Goal: Task Accomplishment & Management: Manage account settings

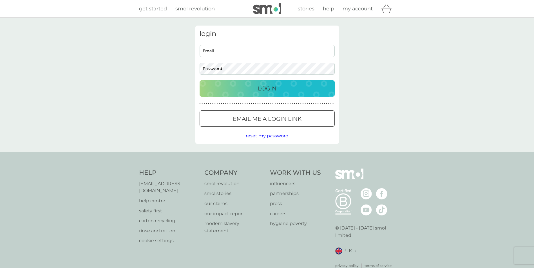
type input "[PERSON_NAME][EMAIL_ADDRESS][DOMAIN_NAME]"
click at [266, 92] on p "Login" at bounding box center [267, 88] width 19 height 9
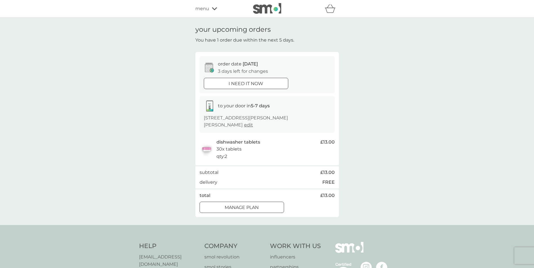
click at [244, 211] on p "Manage plan" at bounding box center [242, 207] width 34 height 7
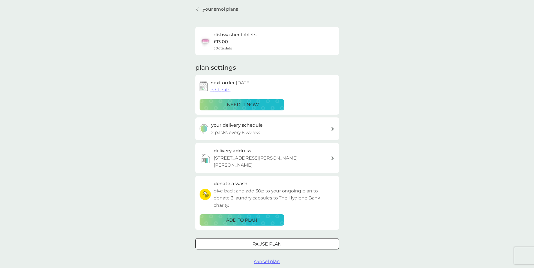
scroll to position [56, 0]
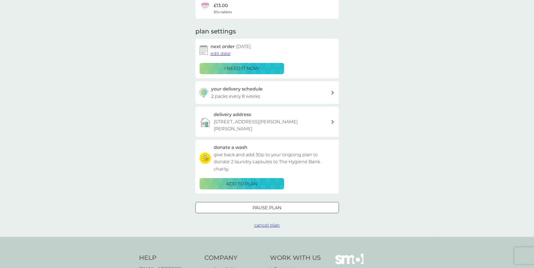
click at [267, 96] on div "your delivery schedule 2 packs every 8 weeks" at bounding box center [271, 93] width 120 height 14
select select "56"
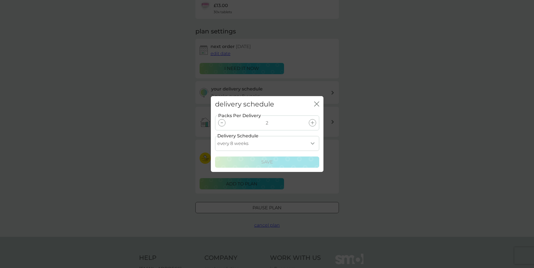
click at [394, 97] on div "delivery schedule close Packs Per Delivery 2 Delivery Schedule every 1 week eve…" at bounding box center [267, 134] width 534 height 268
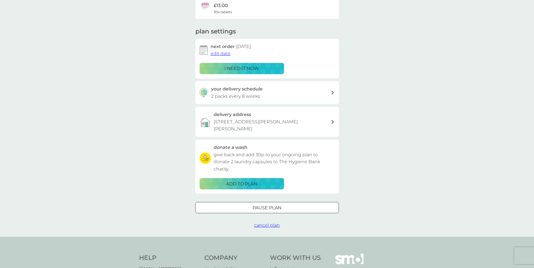
click at [275, 210] on div at bounding box center [267, 208] width 20 height 6
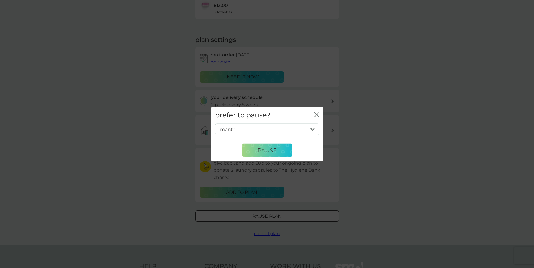
click at [298, 129] on select "1 month 2 months 3 months 4 months 5 months 6 months" at bounding box center [267, 130] width 104 height 12
select select "3"
click at [215, 124] on select "1 month 2 months 3 months 4 months 5 months 6 months" at bounding box center [267, 130] width 104 height 12
click at [268, 153] on span "Pause" at bounding box center [267, 150] width 19 height 7
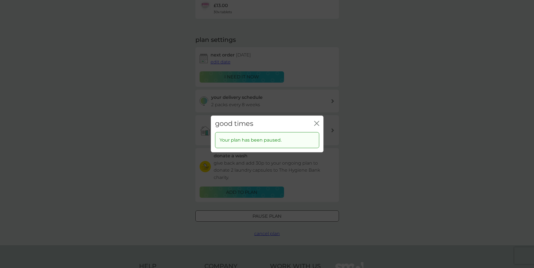
click at [319, 125] on icon "close" at bounding box center [316, 123] width 5 height 5
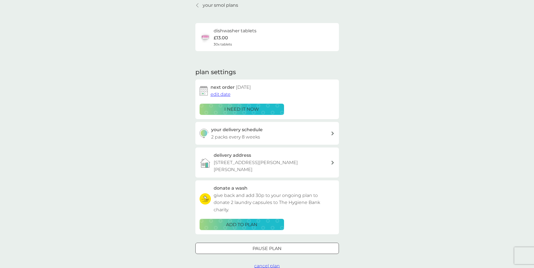
scroll to position [0, 0]
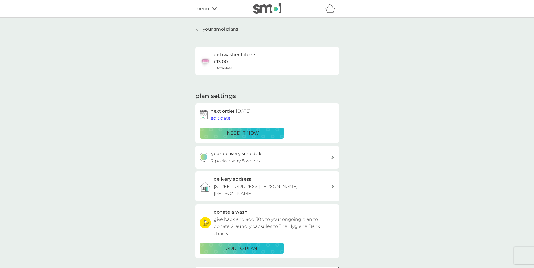
drag, startPoint x: 213, startPoint y: 24, endPoint x: 213, endPoint y: 32, distance: 7.6
click at [213, 24] on div "your smol plans dishwasher tablets £13.00 30x tablets plan settings next order …" at bounding box center [267, 160] width 534 height 284
click at [213, 32] on p "your smol plans" at bounding box center [220, 29] width 35 height 7
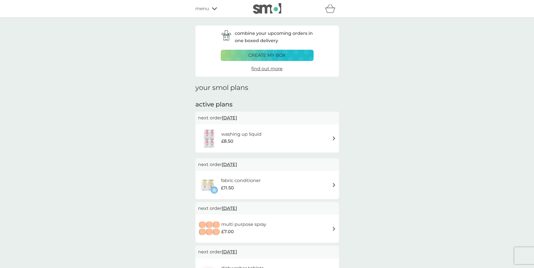
click at [251, 136] on h6 "washing up liquid" at bounding box center [241, 134] width 40 height 7
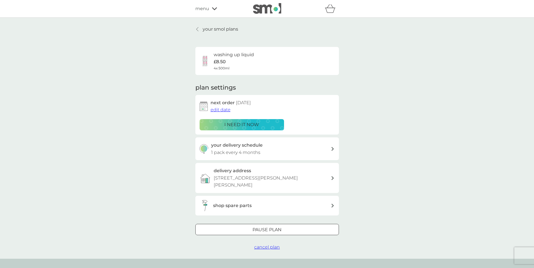
click at [255, 154] on p "1 pack every 4 months" at bounding box center [235, 152] width 49 height 7
select select "4"
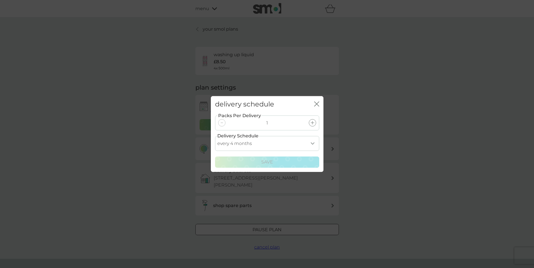
click at [319, 106] on div "delivery schedule close" at bounding box center [267, 104] width 113 height 17
click at [316, 103] on icon "close" at bounding box center [316, 104] width 5 height 5
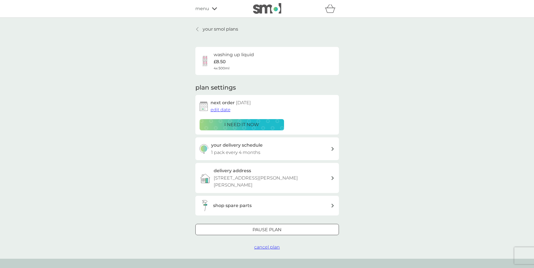
click at [266, 230] on div at bounding box center [267, 230] width 20 height 6
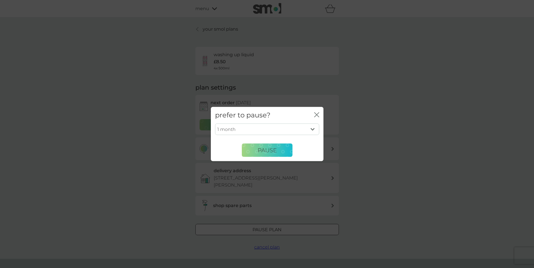
click at [266, 131] on select "1 month 2 months 3 months 4 months 5 months 6 months" at bounding box center [267, 130] width 104 height 12
select select "3"
click at [215, 124] on select "1 month 2 months 3 months 4 months 5 months 6 months" at bounding box center [267, 130] width 104 height 12
click at [268, 151] on span "Pause" at bounding box center [267, 150] width 19 height 7
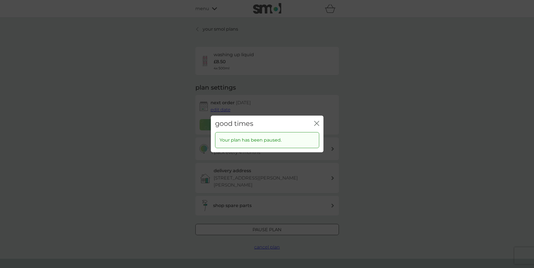
click at [318, 124] on icon "close" at bounding box center [316, 123] width 5 height 5
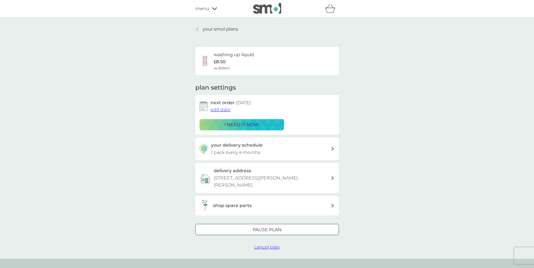
click at [214, 28] on p "your smol plans" at bounding box center [220, 29] width 35 height 7
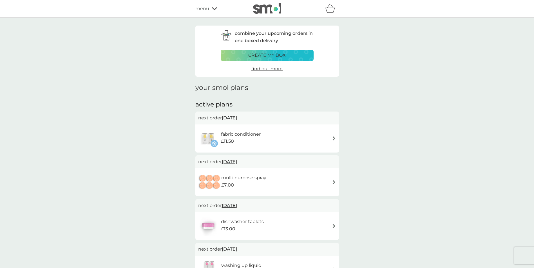
click at [245, 140] on div "£11.50" at bounding box center [241, 141] width 40 height 7
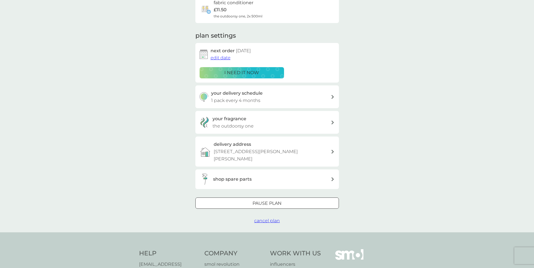
scroll to position [56, 0]
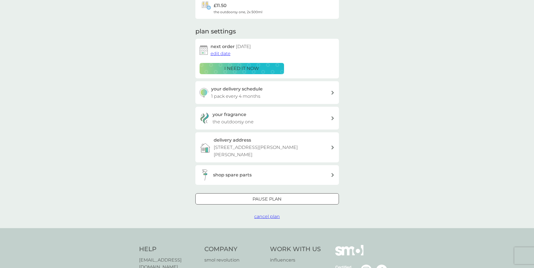
click at [272, 202] on div at bounding box center [267, 199] width 20 height 6
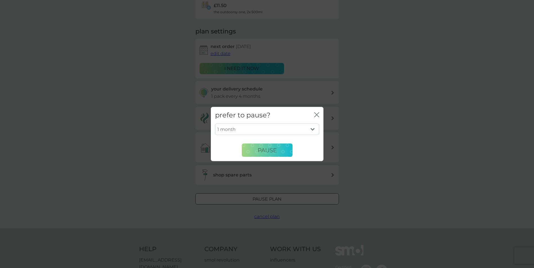
click at [267, 130] on select "1 month 2 months 3 months 4 months 5 months 6 months" at bounding box center [267, 130] width 104 height 12
select select "3"
click at [215, 124] on select "1 month 2 months 3 months 4 months 5 months 6 months" at bounding box center [267, 130] width 104 height 12
click at [272, 150] on span "Pause" at bounding box center [267, 150] width 19 height 7
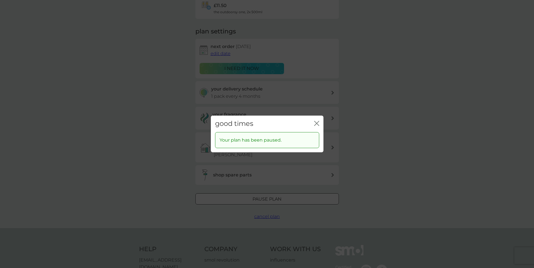
click at [319, 124] on icon "close" at bounding box center [316, 123] width 5 height 5
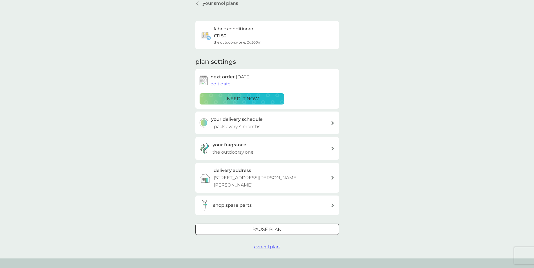
scroll to position [0, 0]
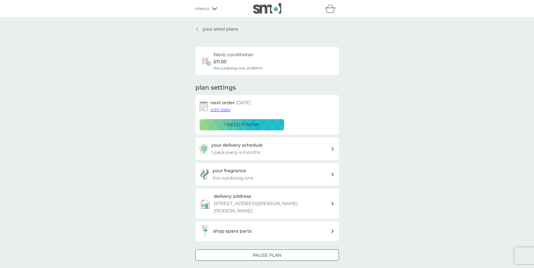
click at [217, 28] on p "your smol plans" at bounding box center [220, 29] width 35 height 7
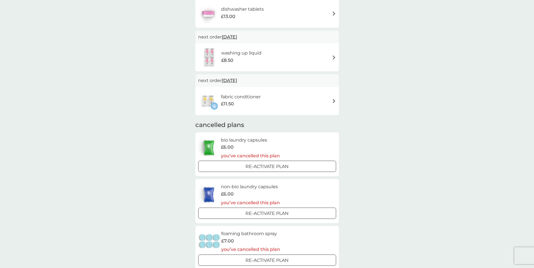
scroll to position [113, 0]
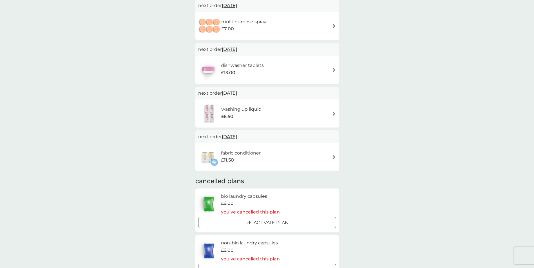
click at [284, 157] on div "fabric conditioner £11.50" at bounding box center [267, 158] width 138 height 20
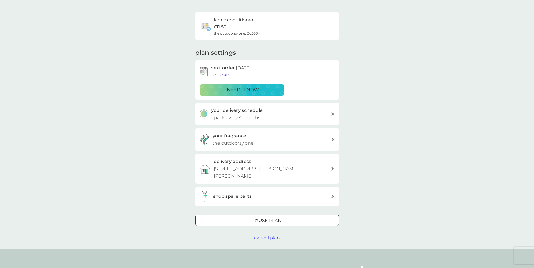
scroll to position [84, 0]
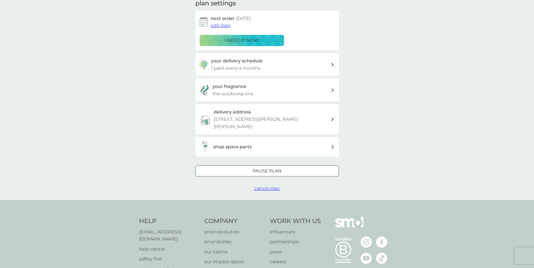
click at [269, 187] on span "cancel plan" at bounding box center [267, 188] width 26 height 5
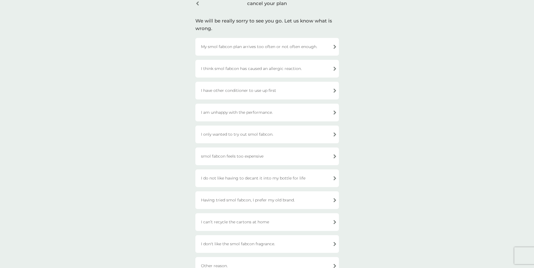
scroll to position [56, 0]
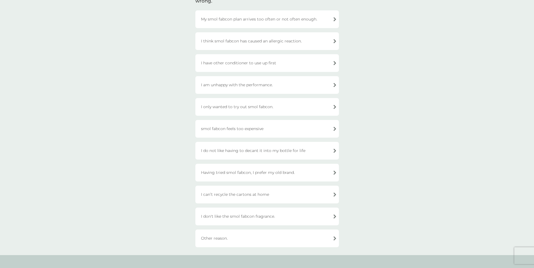
click at [257, 130] on div "smol fabcon feels too expensive" at bounding box center [267, 129] width 144 height 18
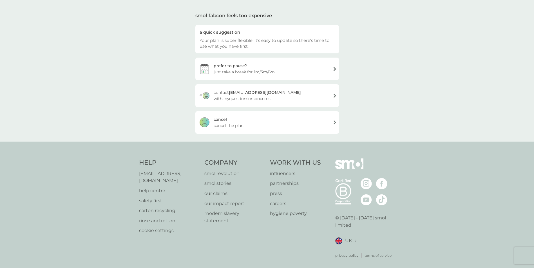
click at [260, 123] on div "cancel cancel the plan" at bounding box center [267, 122] width 144 height 23
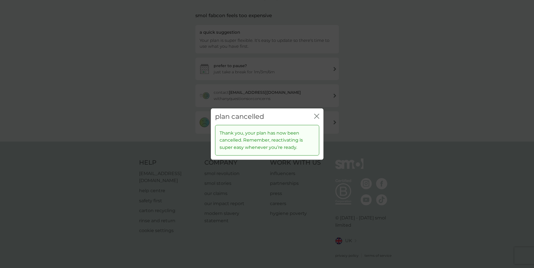
click at [314, 117] on icon "close" at bounding box center [316, 116] width 5 height 5
